Goal: Information Seeking & Learning: Learn about a topic

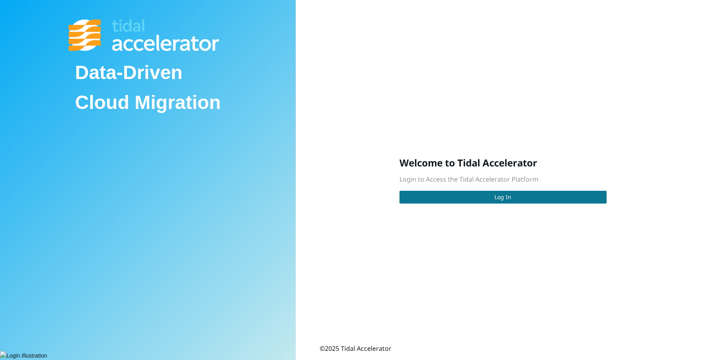
click at [499, 198] on span "Log In" at bounding box center [503, 197] width 17 height 9
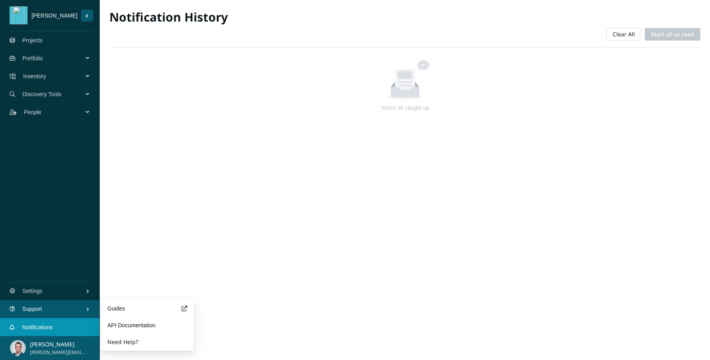
click at [67, 311] on span "Support" at bounding box center [53, 309] width 63 height 24
click at [123, 342] on button "Need Help?" at bounding box center [122, 342] width 31 height 16
click at [114, 309] on link "Guides" at bounding box center [147, 309] width 80 height 16
click at [135, 321] on link "API Documentation" at bounding box center [147, 325] width 80 height 16
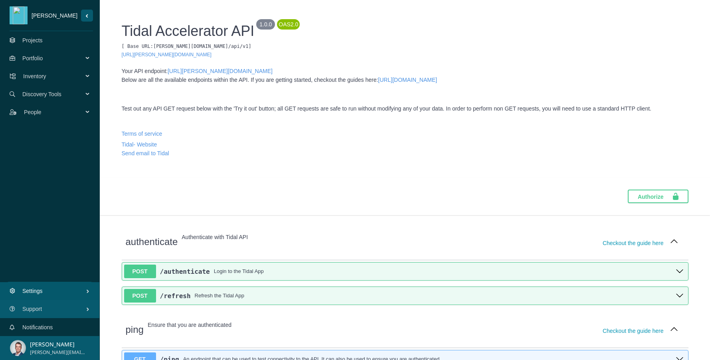
click at [53, 287] on span "Settings" at bounding box center [53, 291] width 63 height 24
click at [26, 18] on span "Sider Navigation Menu" at bounding box center [19, 15] width 18 height 18
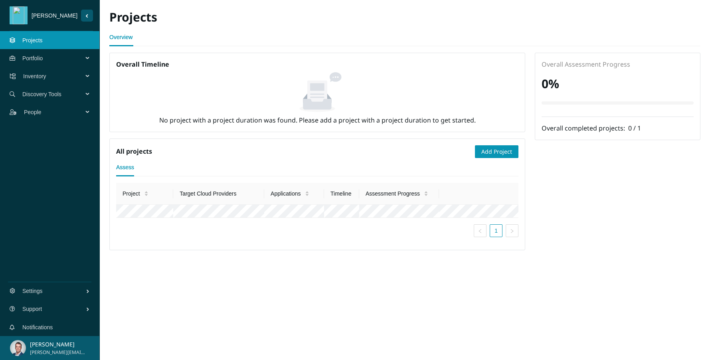
click at [88, 16] on button "Sider Navigation Menu" at bounding box center [87, 16] width 12 height 12
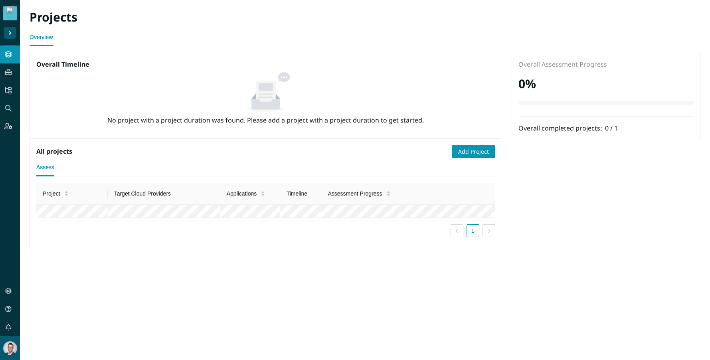
click at [11, 14] on img "Sider Navigation Menu" at bounding box center [9, 13] width 11 height 14
click at [10, 33] on icon "Sider Navigation Menu" at bounding box center [10, 33] width 0 height 0
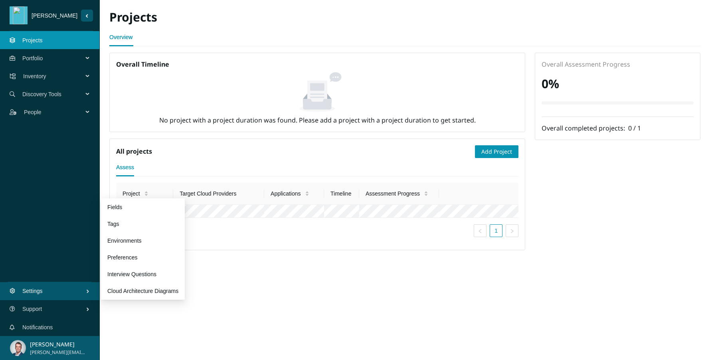
click at [63, 290] on span "Settings" at bounding box center [53, 291] width 63 height 24
click at [75, 295] on span "Settings" at bounding box center [53, 291] width 63 height 24
click at [120, 210] on link "Fields" at bounding box center [114, 207] width 15 height 6
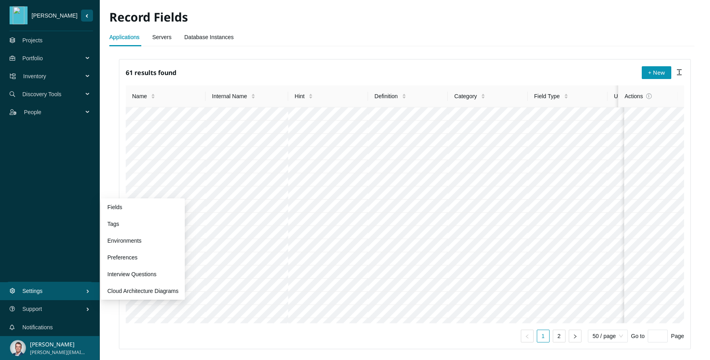
click at [50, 297] on span "Settings" at bounding box center [53, 291] width 63 height 24
click at [115, 224] on link "Tags" at bounding box center [113, 224] width 12 height 6
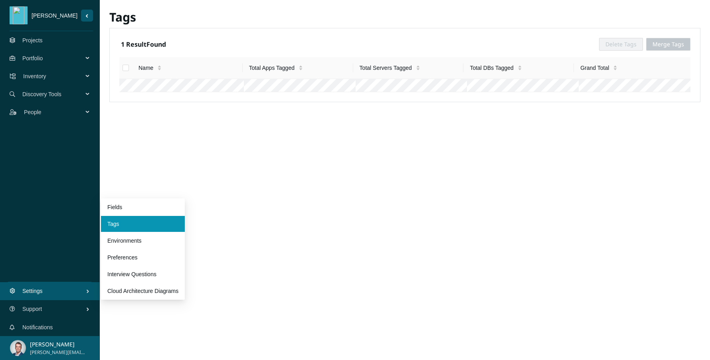
click at [50, 293] on span "Settings" at bounding box center [53, 291] width 63 height 24
click at [135, 241] on link "Environments" at bounding box center [124, 240] width 34 height 6
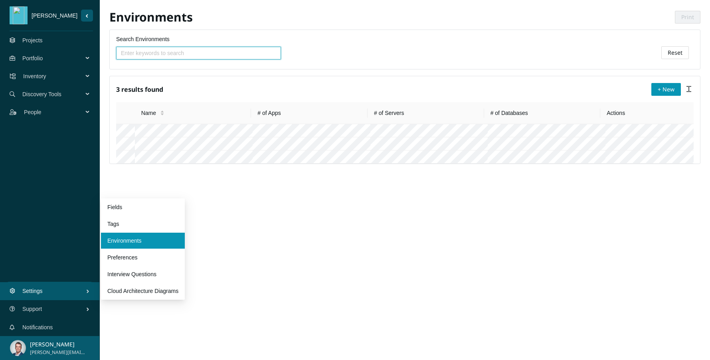
click at [57, 294] on span "Settings" at bounding box center [53, 291] width 63 height 24
click at [133, 255] on link "Preferences" at bounding box center [122, 257] width 30 height 6
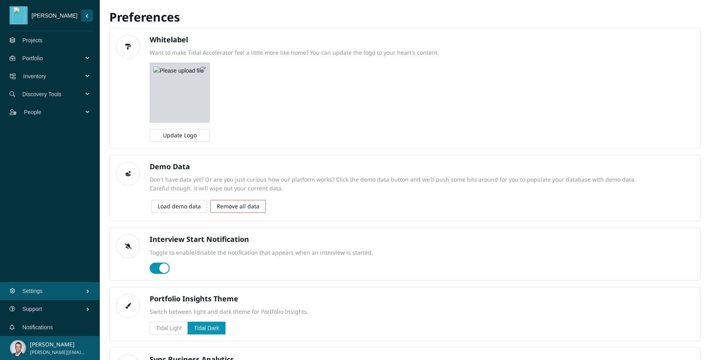
click at [190, 139] on span "Update Logo" at bounding box center [180, 135] width 34 height 9
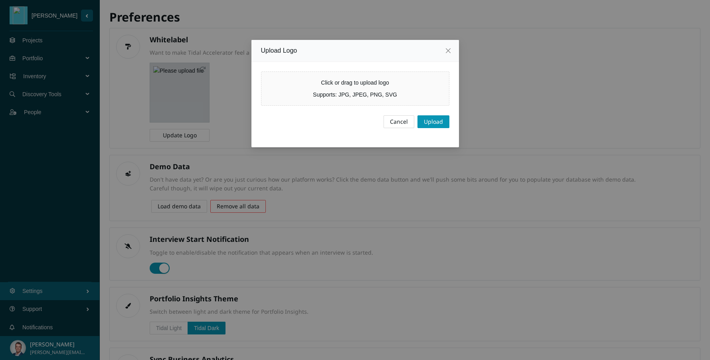
click at [353, 97] on div "Supports: JPG, JPEG, PNG, SVG" at bounding box center [355, 94] width 188 height 9
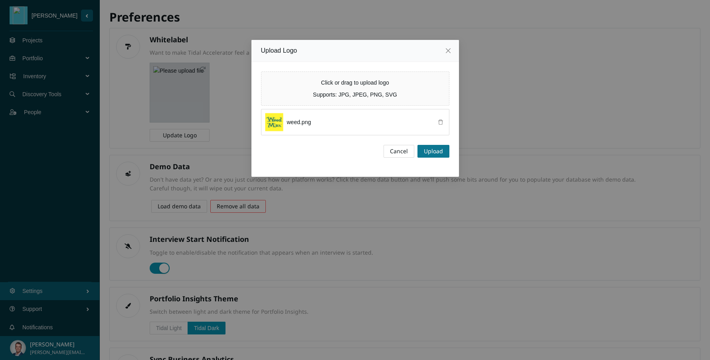
click at [441, 150] on span "Upload" at bounding box center [433, 151] width 19 height 9
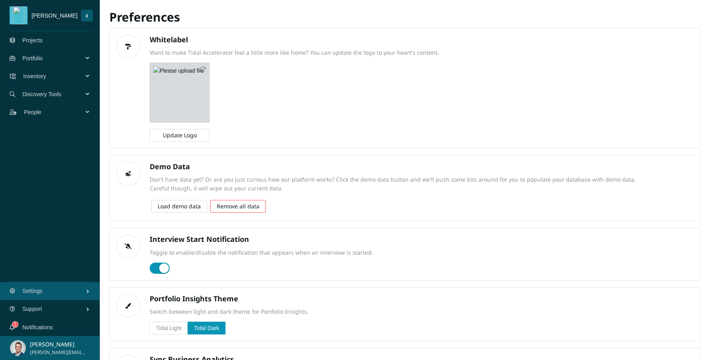
click at [38, 211] on div "weedman Projects Portfolio Inventory Discovery Tools People Settings Support 1 …" at bounding box center [49, 180] width 99 height 360
click at [202, 69] on icon "button" at bounding box center [203, 70] width 6 height 6
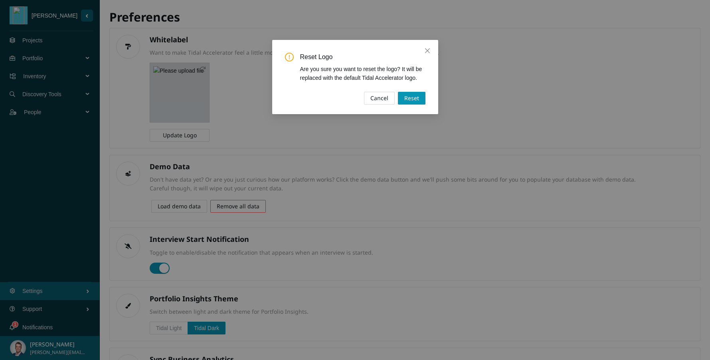
click at [385, 103] on span "Cancel" at bounding box center [379, 98] width 18 height 9
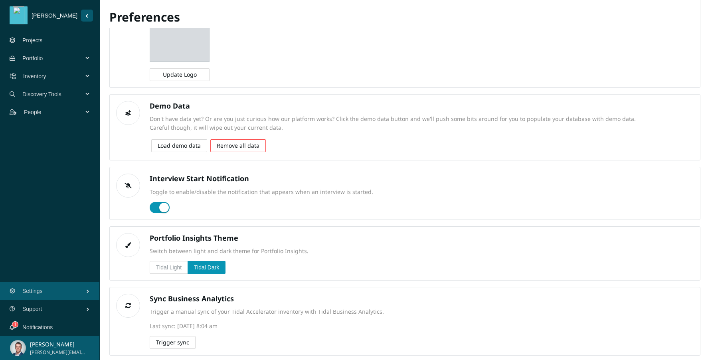
scroll to position [69, 0]
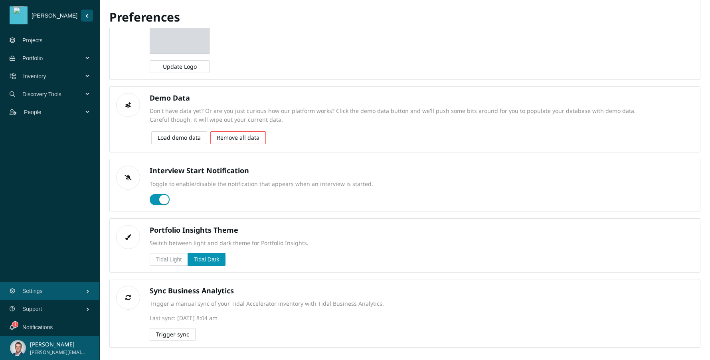
click at [43, 38] on link "Projects" at bounding box center [32, 40] width 20 height 6
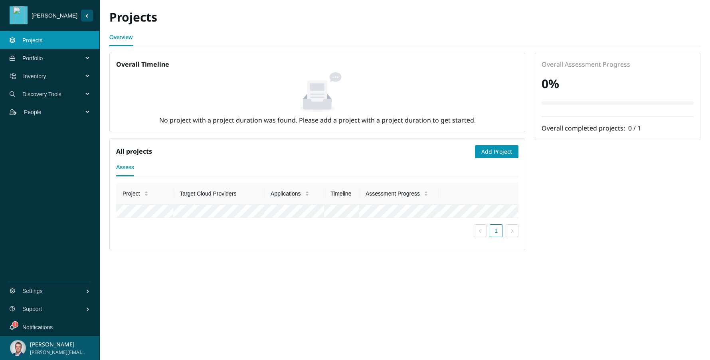
click at [38, 58] on span "Portfolio" at bounding box center [54, 58] width 64 height 24
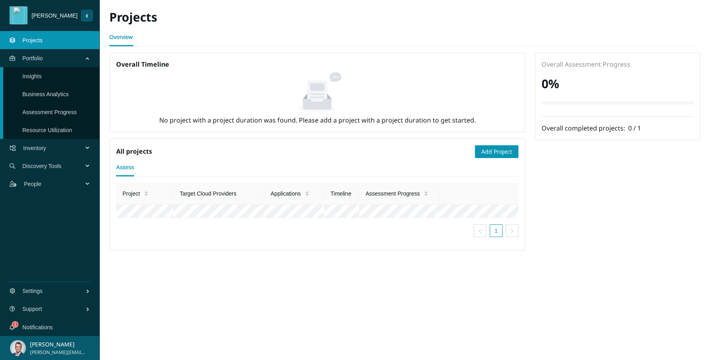
click at [41, 74] on link "Insights" at bounding box center [31, 76] width 19 height 6
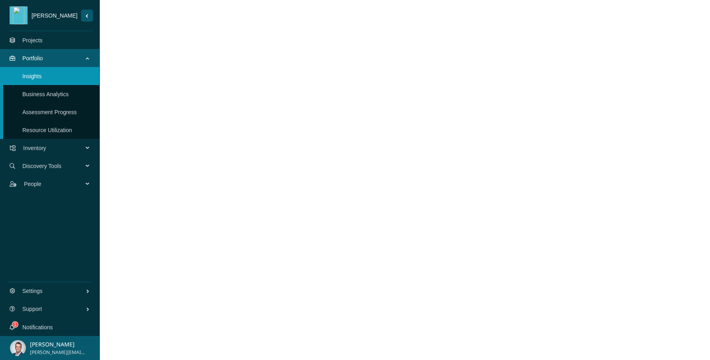
click at [60, 165] on span "Discovery Tools" at bounding box center [54, 166] width 64 height 24
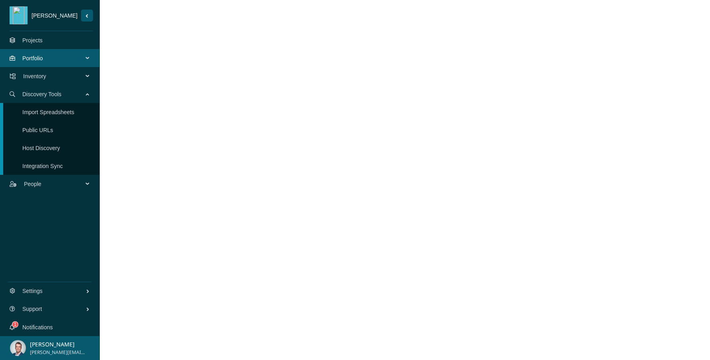
click at [61, 109] on link "Import Spreadsheets" at bounding box center [48, 112] width 52 height 6
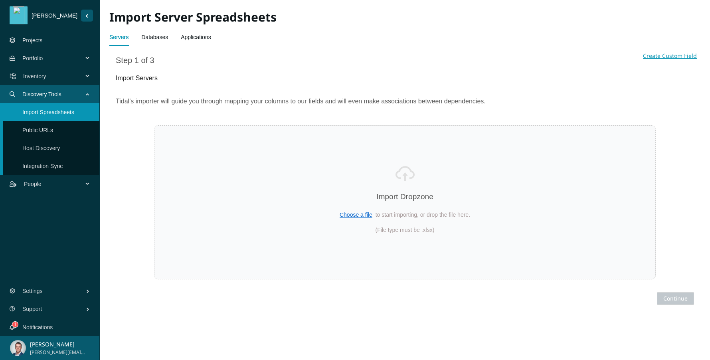
click at [43, 37] on link "Projects" at bounding box center [32, 40] width 20 height 6
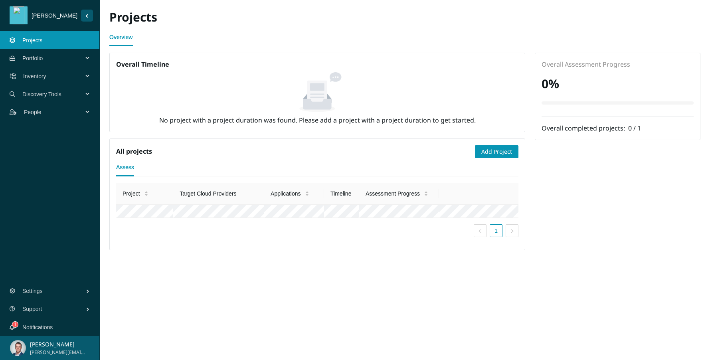
click at [42, 11] on span "weedman" at bounding box center [54, 15] width 53 height 9
click at [44, 57] on span "Portfolio" at bounding box center [54, 58] width 64 height 24
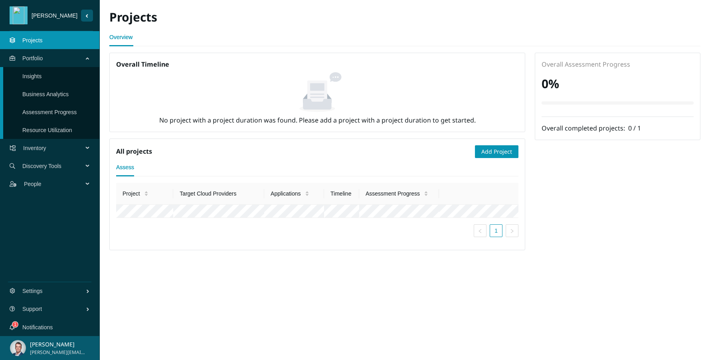
click at [42, 78] on link "Insights" at bounding box center [31, 76] width 19 height 6
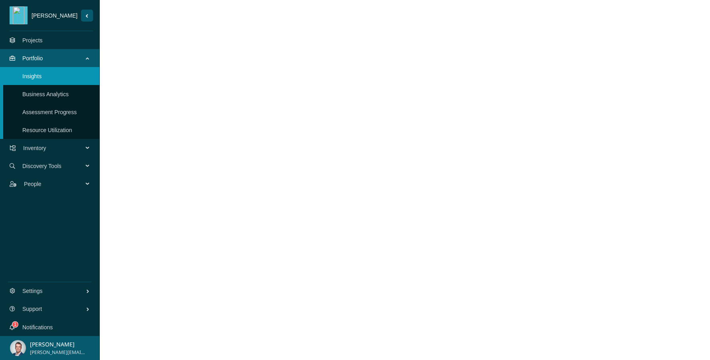
click at [50, 91] on link "Business Analytics" at bounding box center [45, 94] width 46 height 6
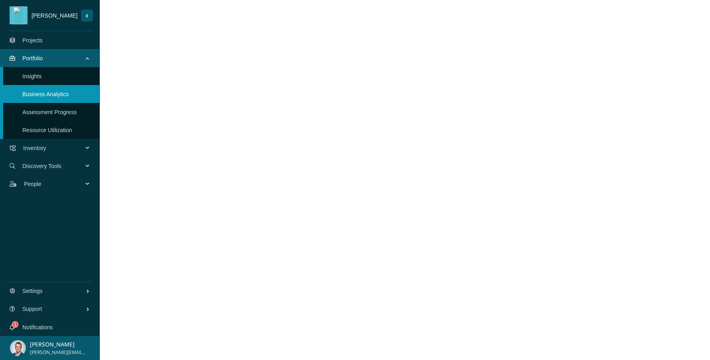
click at [55, 113] on link "Assessment Progress" at bounding box center [49, 112] width 54 height 6
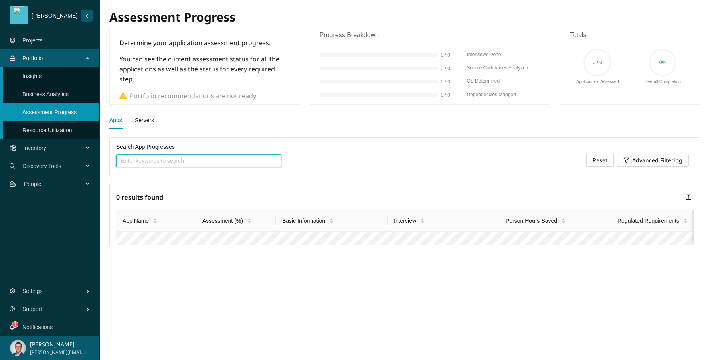
click at [57, 132] on link "Resource Utilization" at bounding box center [47, 130] width 50 height 6
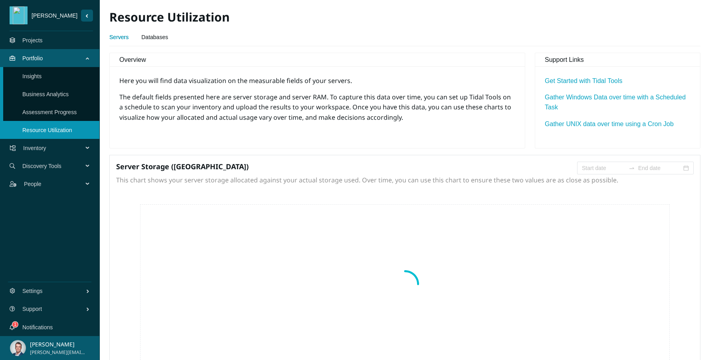
type input "2025-06-05"
type input "2025-09-05"
type input "2025-06-05"
type input "2025-09-05"
click at [50, 145] on span "Inventory" at bounding box center [54, 148] width 63 height 24
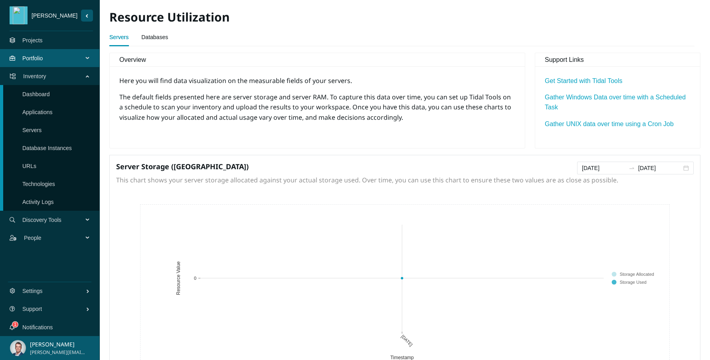
click at [51, 147] on link "Database Instances" at bounding box center [46, 148] width 49 height 6
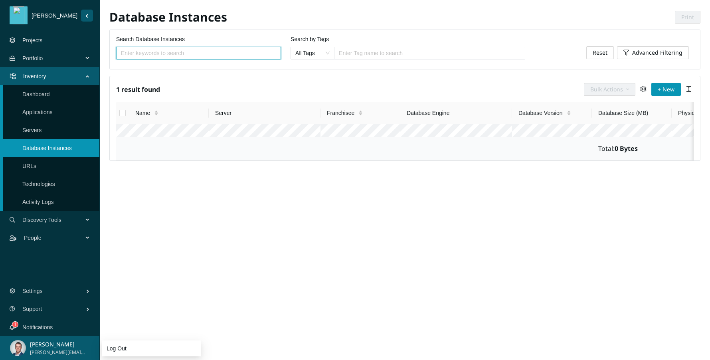
click at [27, 326] on div "Log Out" at bounding box center [49, 327] width 99 height 16
